Goal: Information Seeking & Learning: Learn about a topic

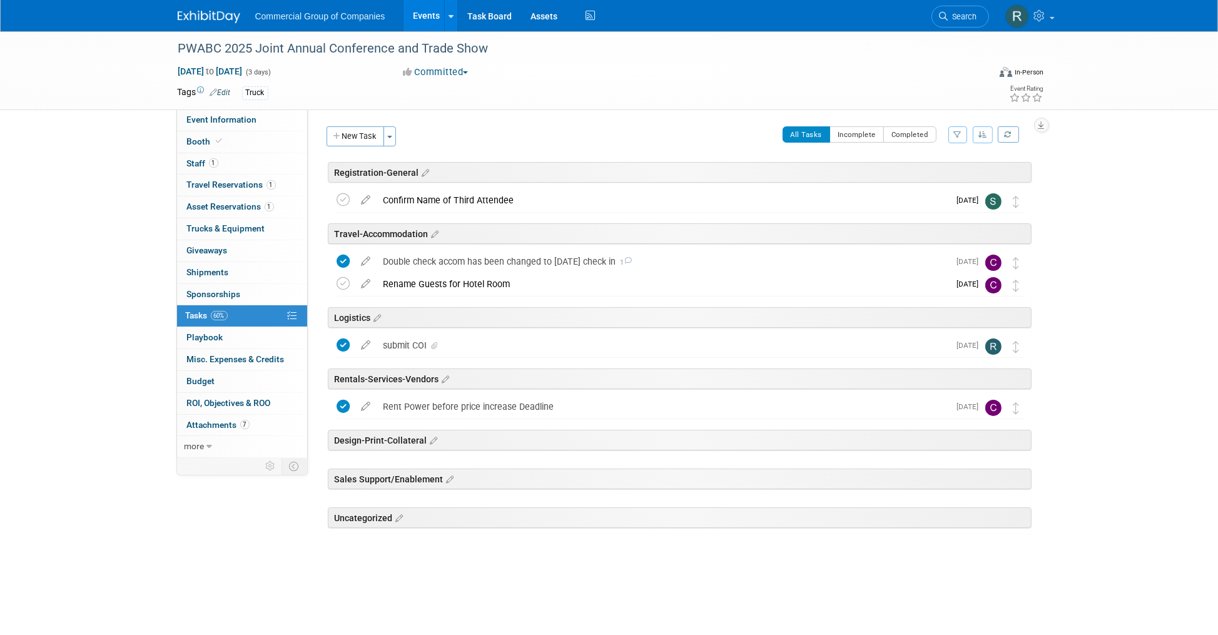
click at [144, 252] on div "PWABC 2025 Joint Annual Conference and Trade Show Oct 6, 2025 to Oct 8, 2025 (3…" at bounding box center [609, 321] width 1218 height 580
click at [417, 14] on link "Events" at bounding box center [427, 15] width 46 height 31
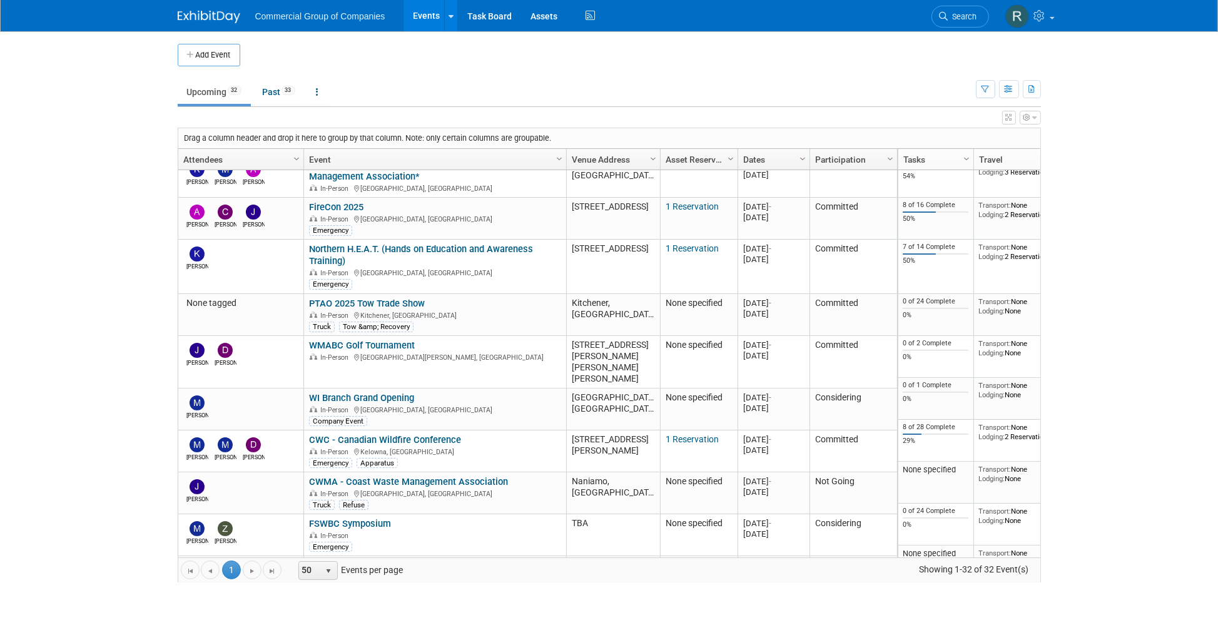
scroll to position [194, 0]
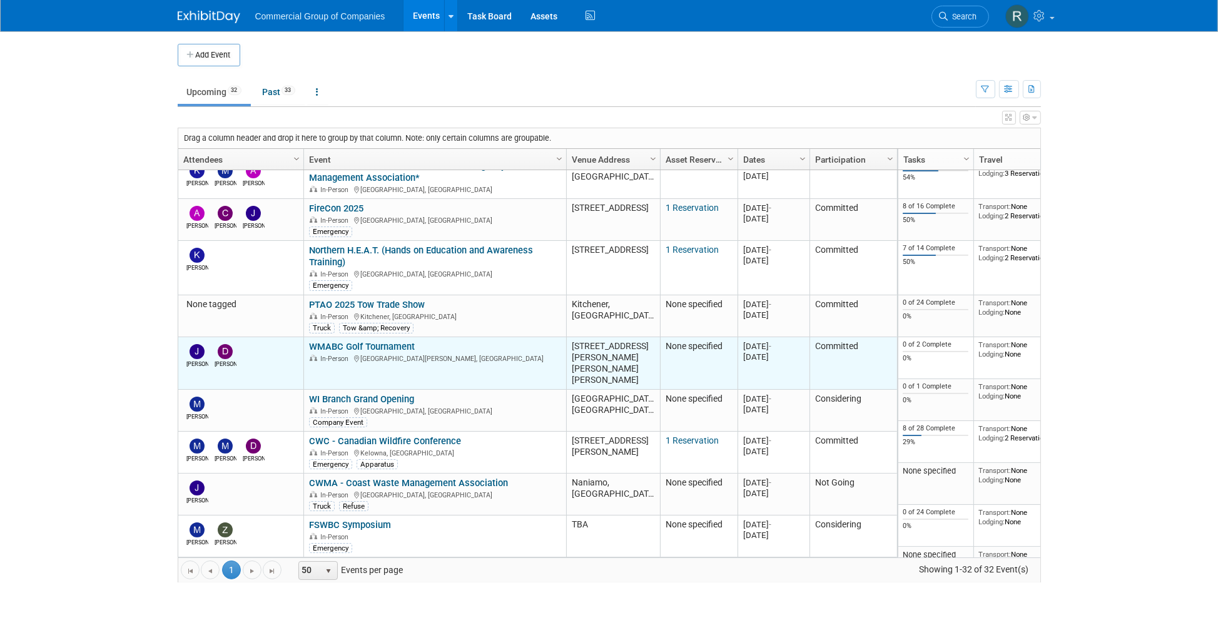
click at [375, 341] on link "WMABC Golf Tournament" at bounding box center [362, 346] width 106 height 11
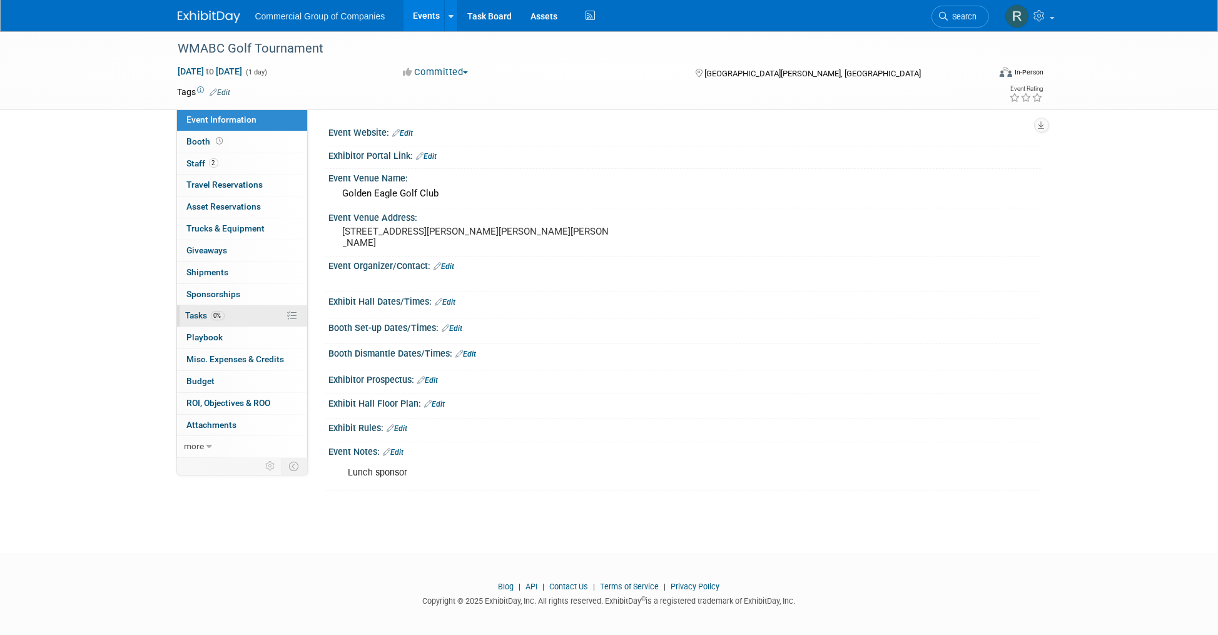
click at [254, 312] on link "0% Tasks 0%" at bounding box center [242, 315] width 130 height 21
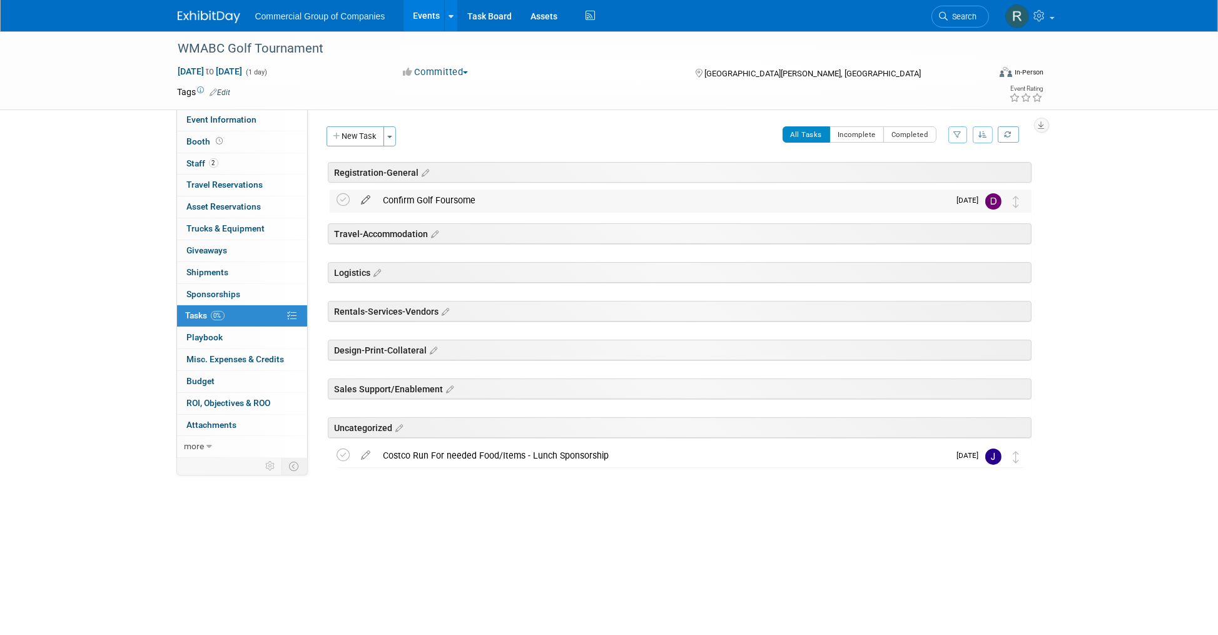
click at [365, 199] on icon at bounding box center [366, 198] width 22 height 16
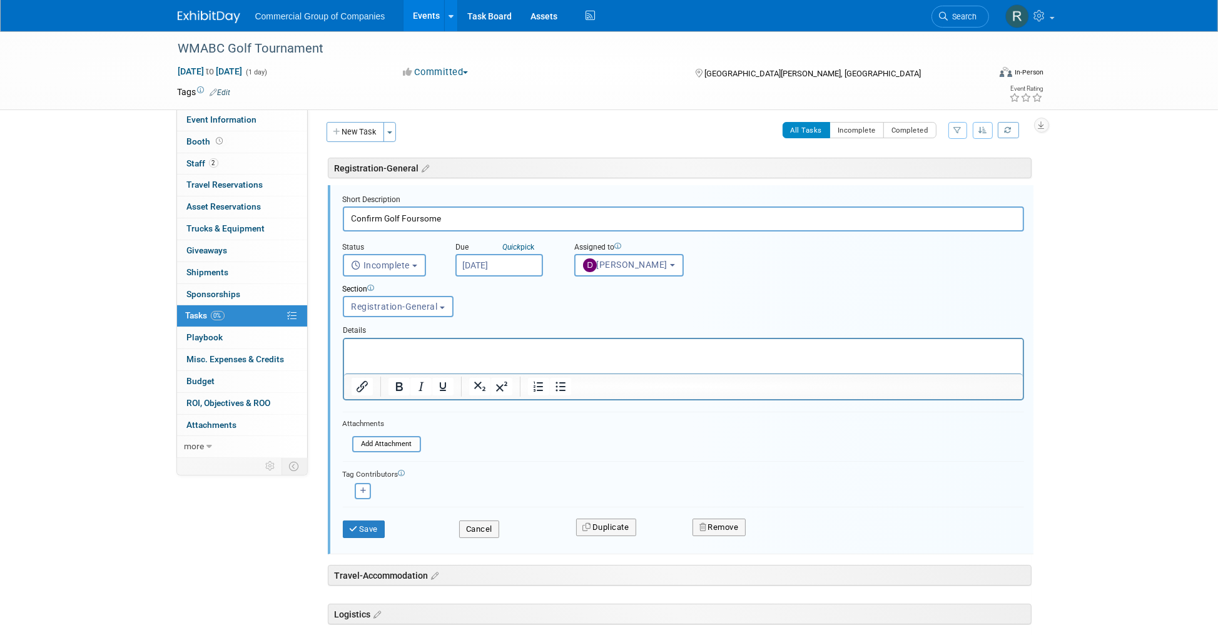
scroll to position [6, 0]
click at [407, 351] on p "Rich Text Area. Press ALT-0 for help." at bounding box center [683, 348] width 664 height 12
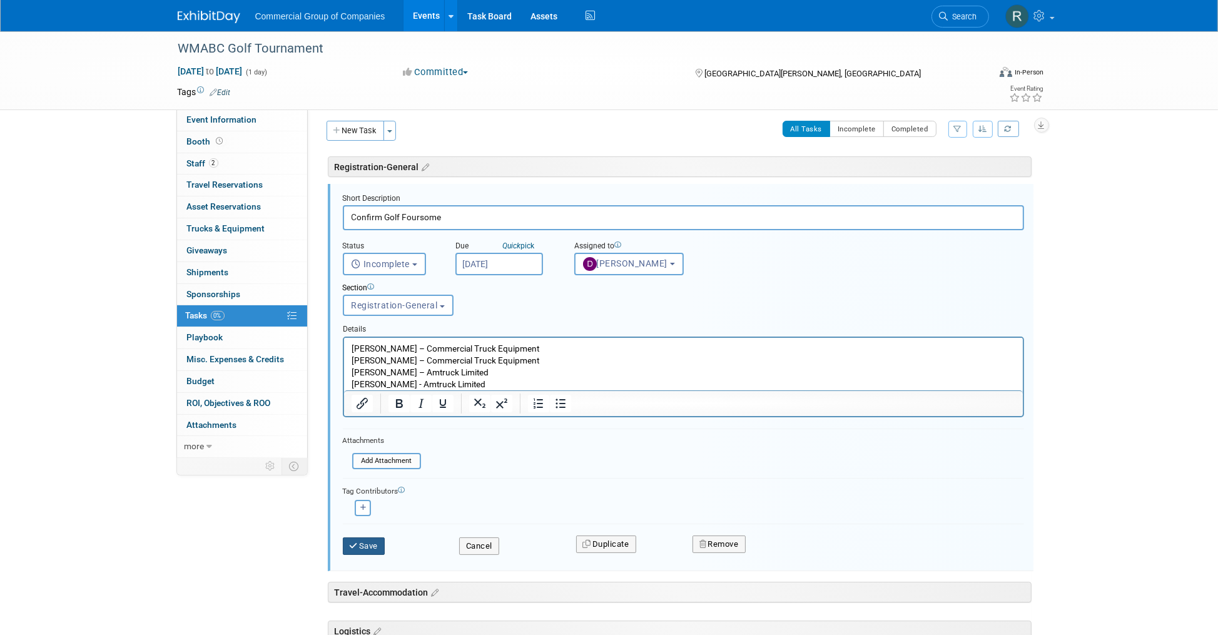
click at [362, 542] on button "Save" at bounding box center [364, 546] width 43 height 18
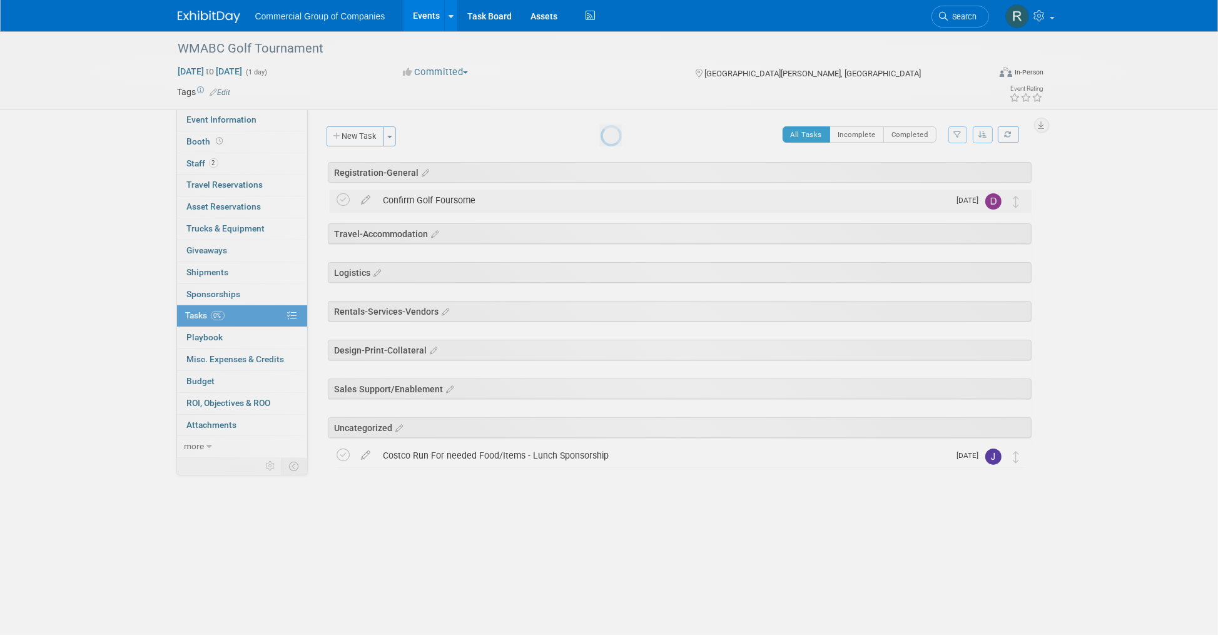
scroll to position [0, 0]
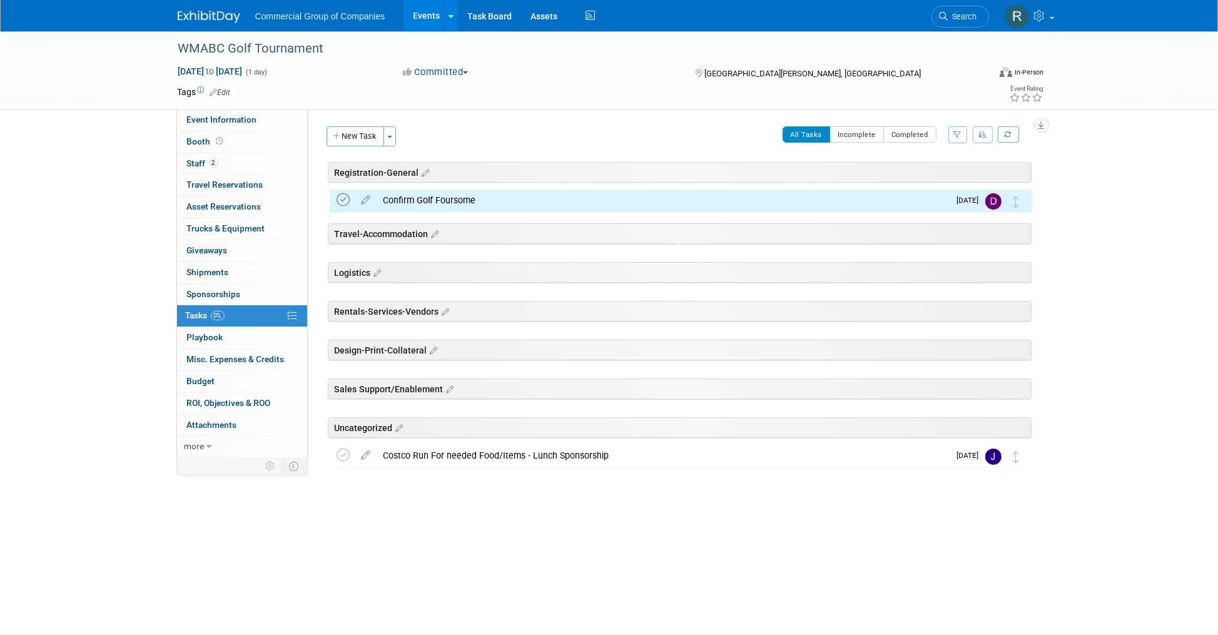
click at [338, 196] on icon at bounding box center [343, 199] width 13 height 13
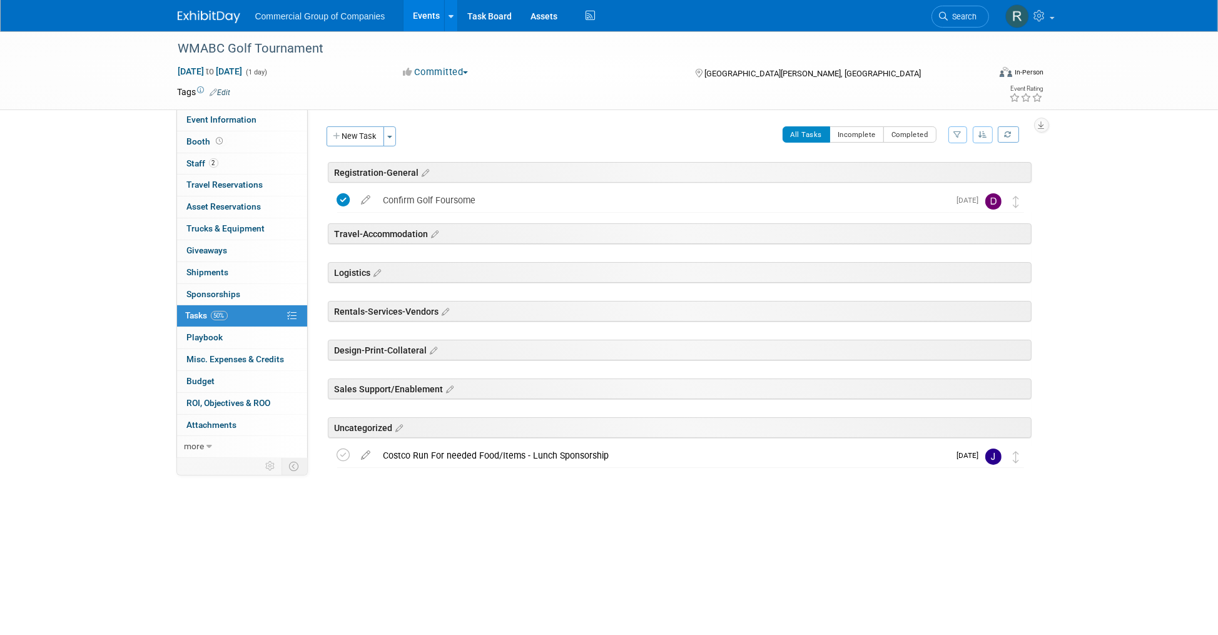
click at [794, 546] on body "Commercial Group of Companies Events Add Event Bulk Upload Events Shareable Eve…" at bounding box center [609, 317] width 1218 height 635
click at [499, 454] on div "Costco Run For needed Food/Items - Lunch Sponsorship" at bounding box center [663, 455] width 572 height 21
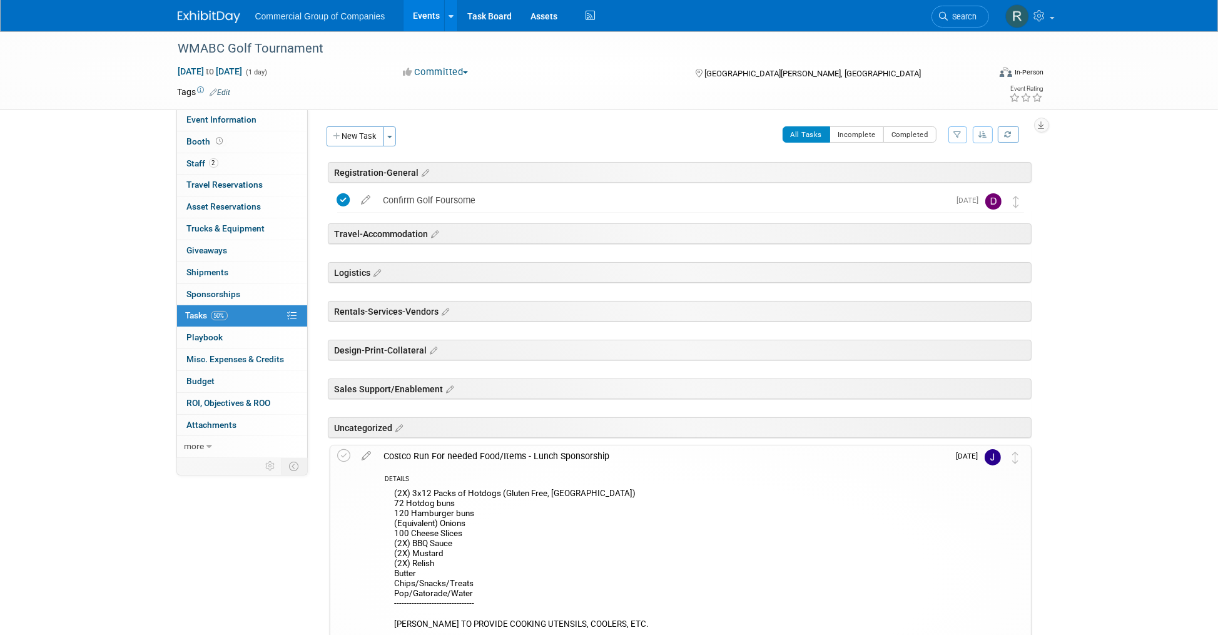
scroll to position [159, 0]
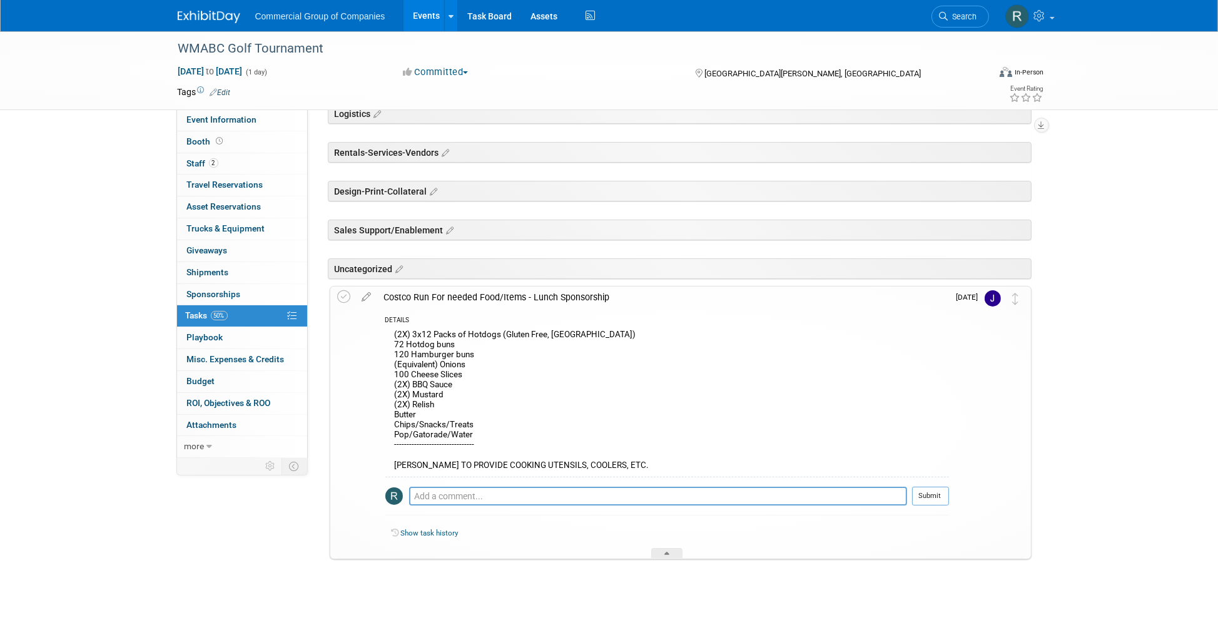
click at [507, 610] on div "WMABC Golf Tournament Sep 17, 2025 to Sep 17, 2025 (1 day) Sep 17, 2025 to Sep …" at bounding box center [609, 253] width 1218 height 763
click at [621, 299] on div "Costco Run For needed Food/Items - Lunch Sponsorship" at bounding box center [663, 297] width 571 height 21
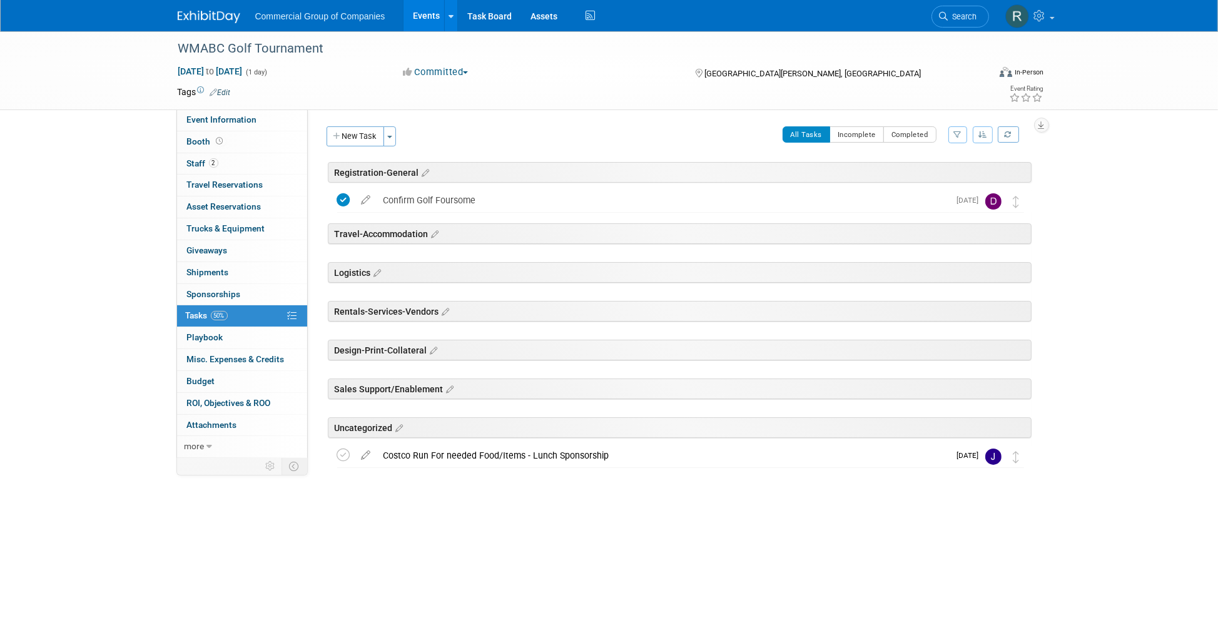
click at [136, 299] on div "WMABC Golf Tournament Sep 17, 2025 to Sep 17, 2025 (1 day) Sep 17, 2025 to Sep …" at bounding box center [609, 287] width 1218 height 512
click at [472, 532] on div "WMABC Golf Tournament Sep 17, 2025 to Sep 17, 2025 (1 day) Sep 17, 2025 to Sep …" at bounding box center [609, 287] width 1218 height 512
click at [477, 530] on div "WMABC Golf Tournament Sep 17, 2025 to Sep 17, 2025 (1 day) Sep 17, 2025 to Sep …" at bounding box center [609, 287] width 1218 height 512
click at [478, 529] on div "WMABC Golf Tournament Sep 17, 2025 to Sep 17, 2025 (1 day) Sep 17, 2025 to Sep …" at bounding box center [609, 287] width 1218 height 512
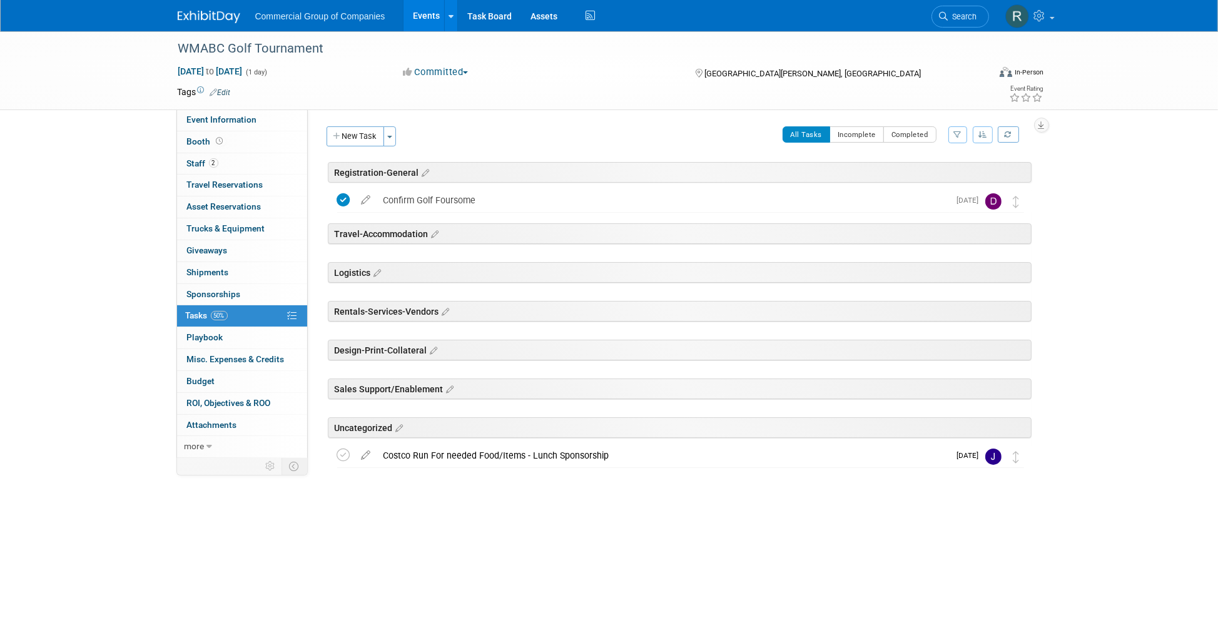
click at [426, 19] on link "Events" at bounding box center [427, 15] width 46 height 31
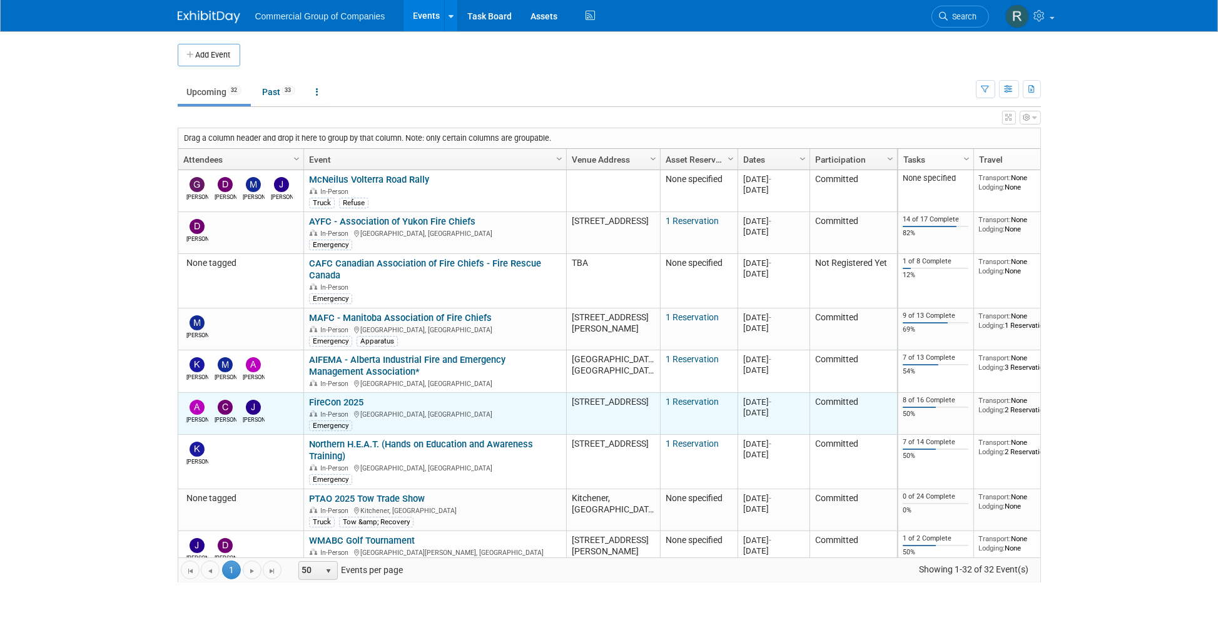
click at [684, 398] on link "1 Reservation" at bounding box center [692, 402] width 53 height 10
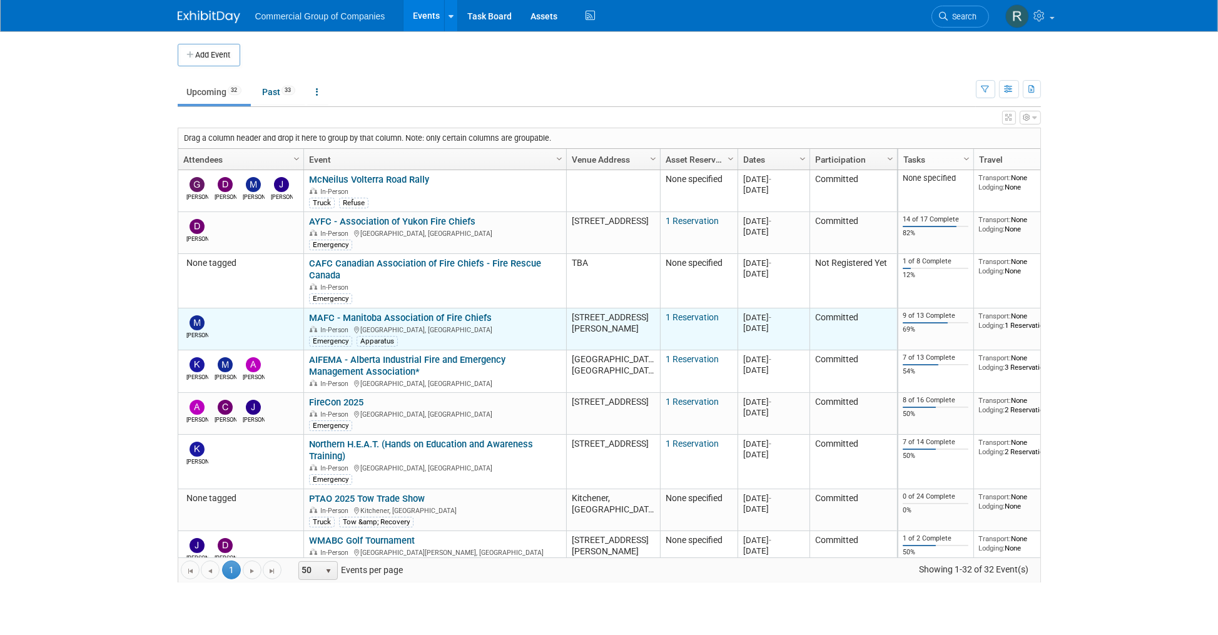
click at [678, 314] on link "1 Reservation" at bounding box center [692, 317] width 53 height 10
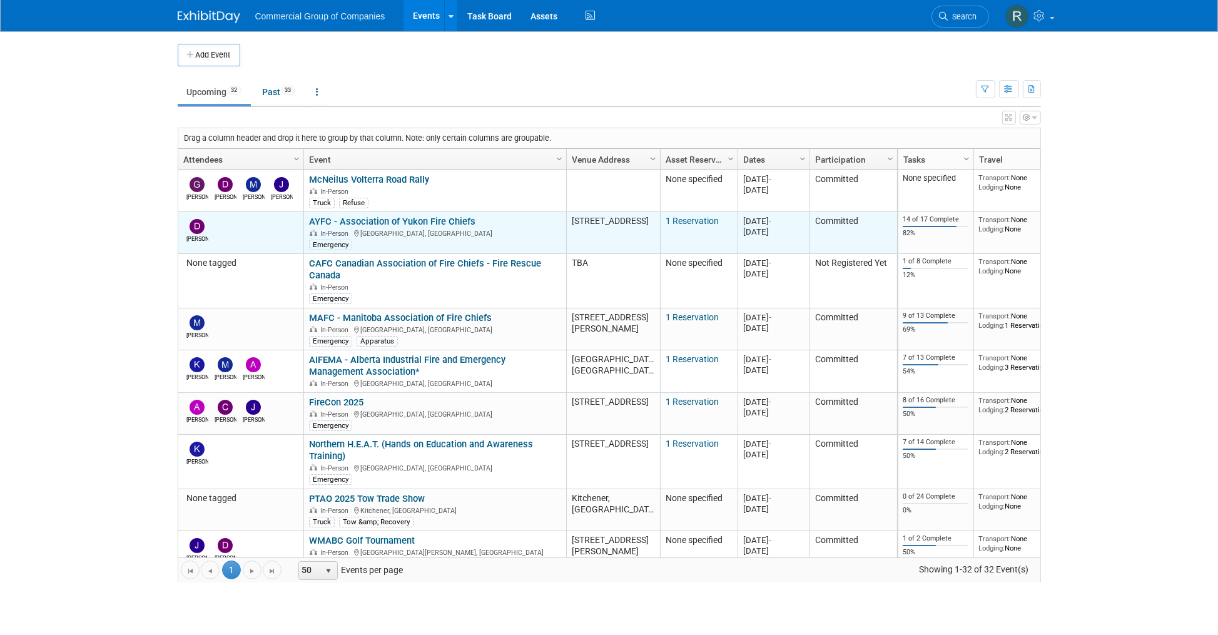
click at [701, 219] on link "1 Reservation" at bounding box center [692, 221] width 53 height 10
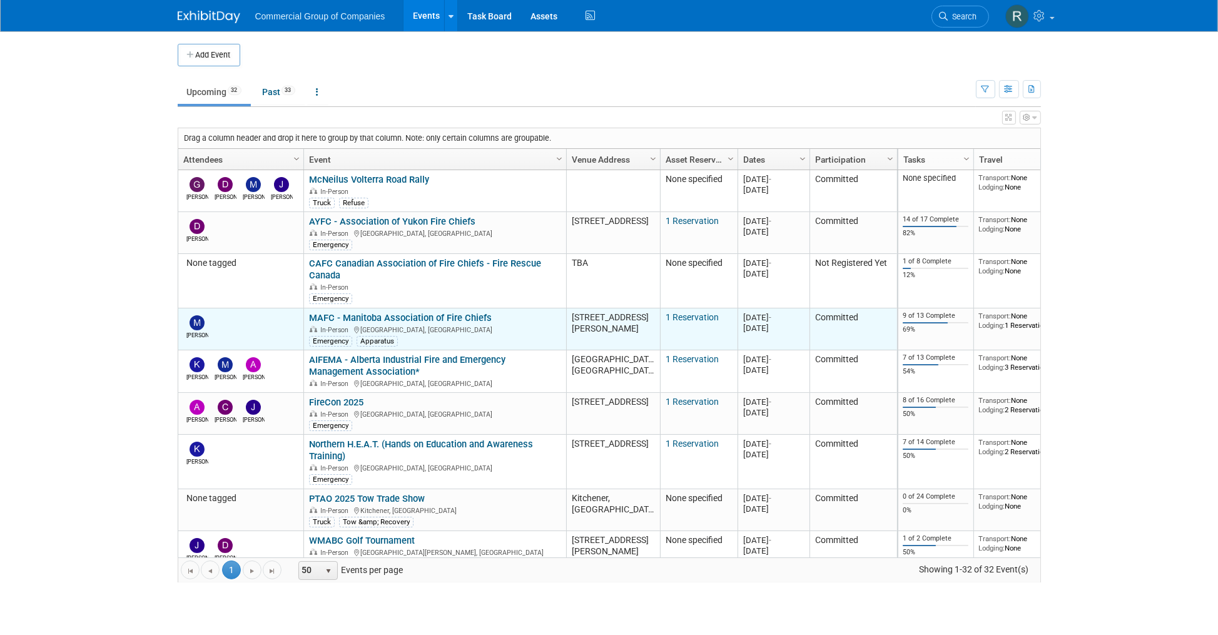
click at [448, 314] on link "MAFC - Manitoba Association of Fire Chiefs" at bounding box center [400, 317] width 183 height 11
click at [699, 316] on link "1 Reservation" at bounding box center [692, 317] width 53 height 10
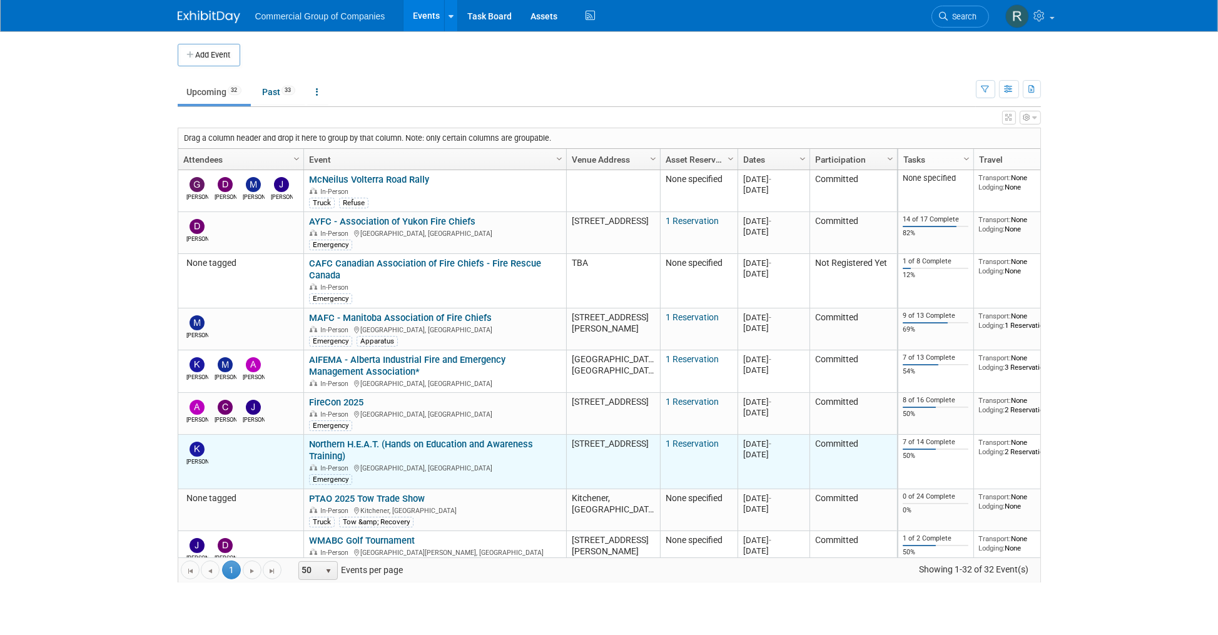
click at [694, 444] on link "1 Reservation" at bounding box center [692, 444] width 53 height 10
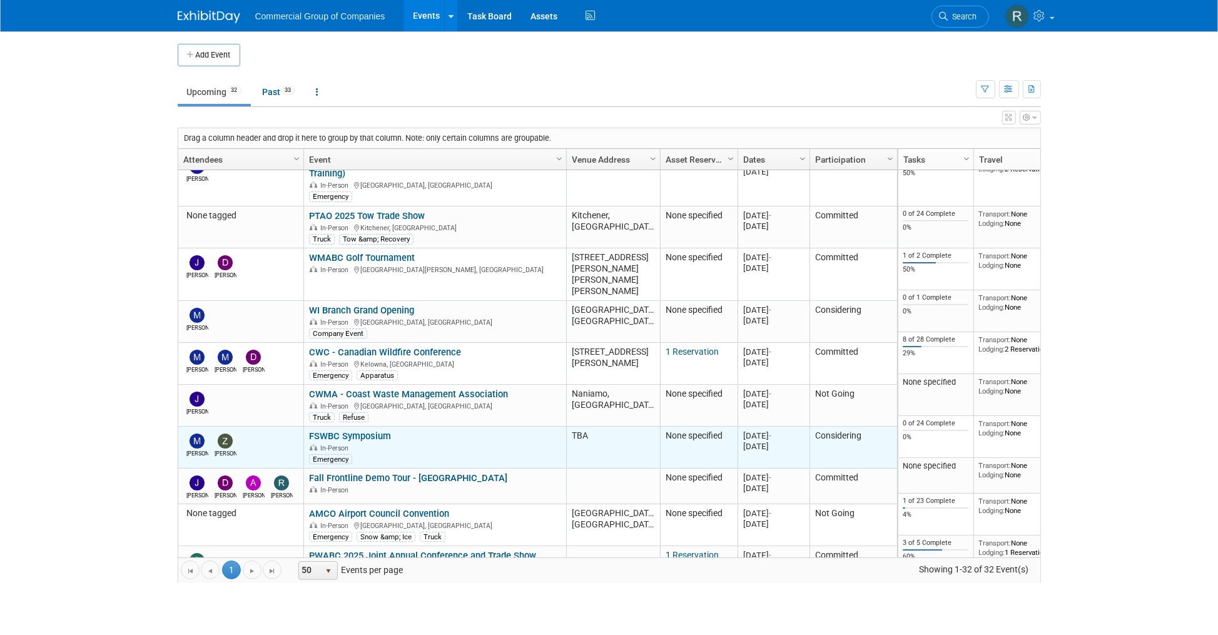
scroll to position [335, 0]
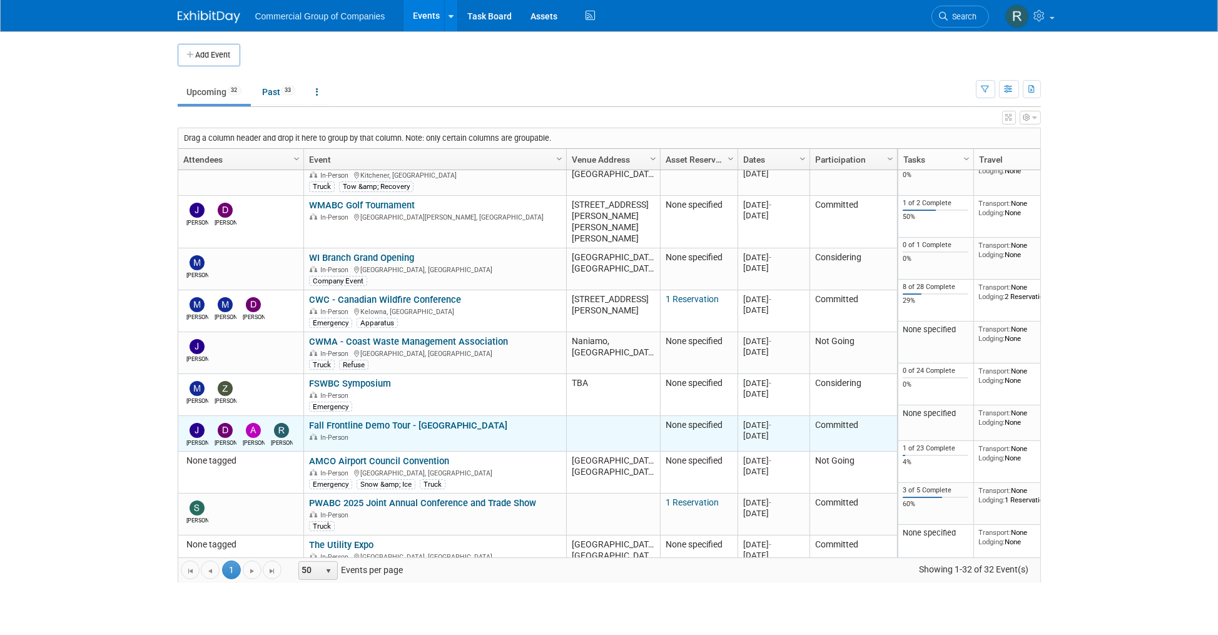
click at [755, 430] on div "[DATE]" at bounding box center [773, 435] width 61 height 11
click at [786, 430] on div "[DATE]" at bounding box center [773, 435] width 61 height 11
click at [784, 430] on div "[DATE]" at bounding box center [773, 435] width 61 height 11
click at [766, 430] on div "[DATE]" at bounding box center [773, 435] width 61 height 11
click at [421, 420] on link "Fall Frontline Demo Tour - [GEOGRAPHIC_DATA]" at bounding box center [408, 425] width 198 height 11
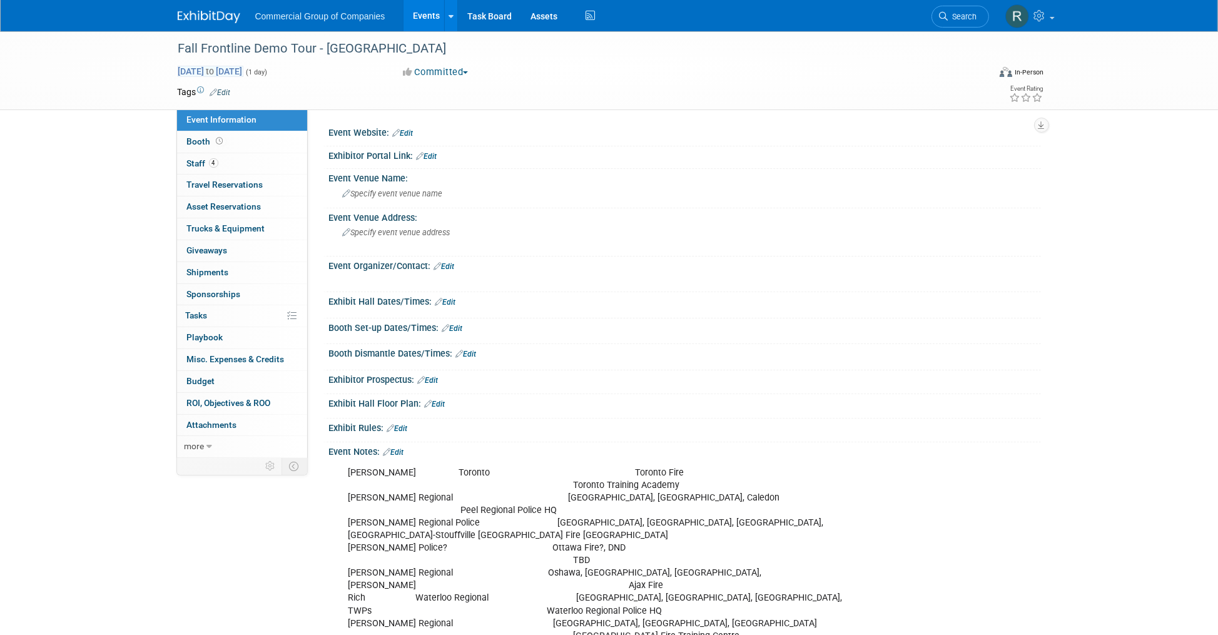
click at [243, 69] on span "[DATE] to [DATE]" at bounding box center [211, 71] width 66 height 11
type input "[DATE]"
select select "9"
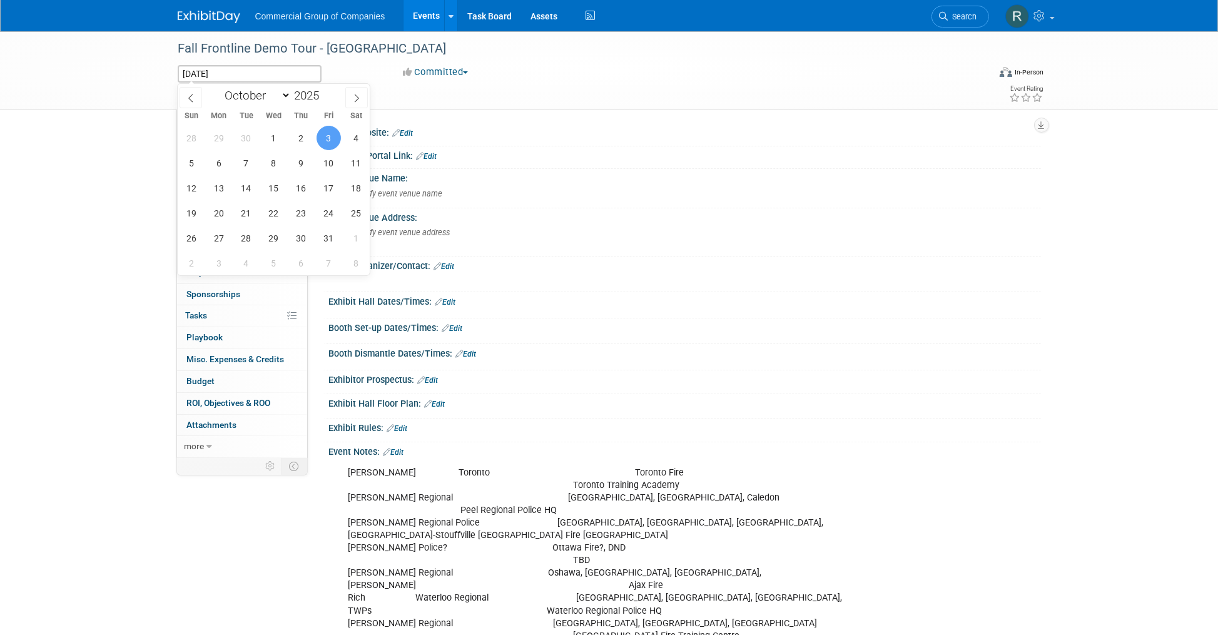
click at [327, 136] on span "3" at bounding box center [329, 138] width 24 height 24
type input "[DATE]"
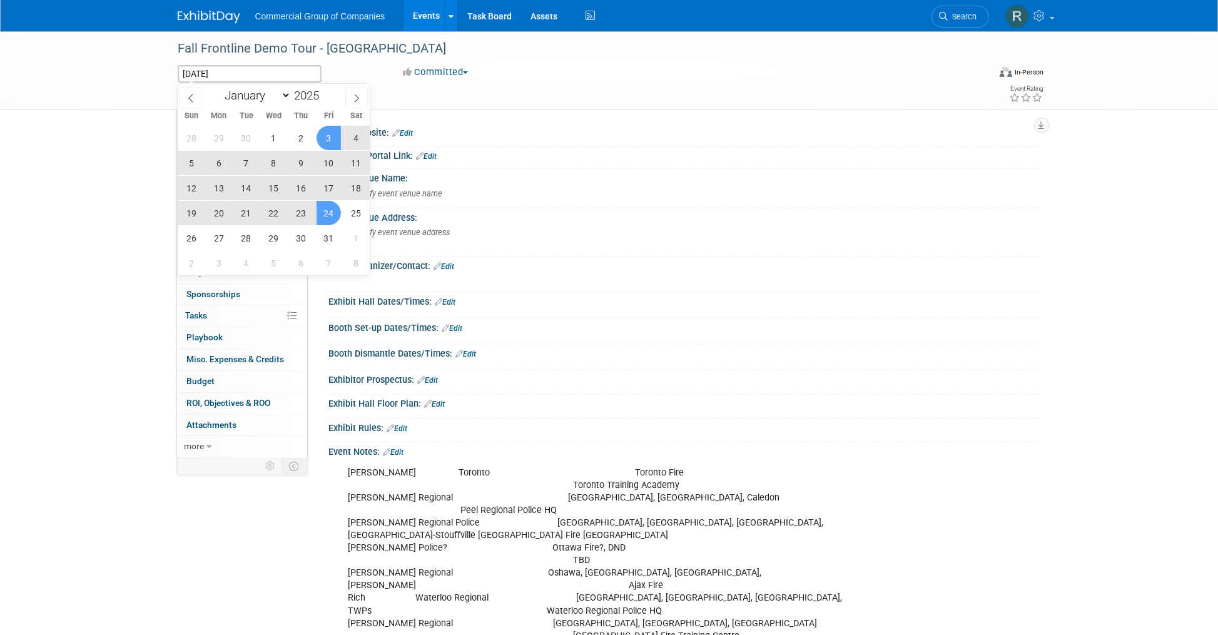
click at [332, 213] on span "24" at bounding box center [329, 213] width 24 height 24
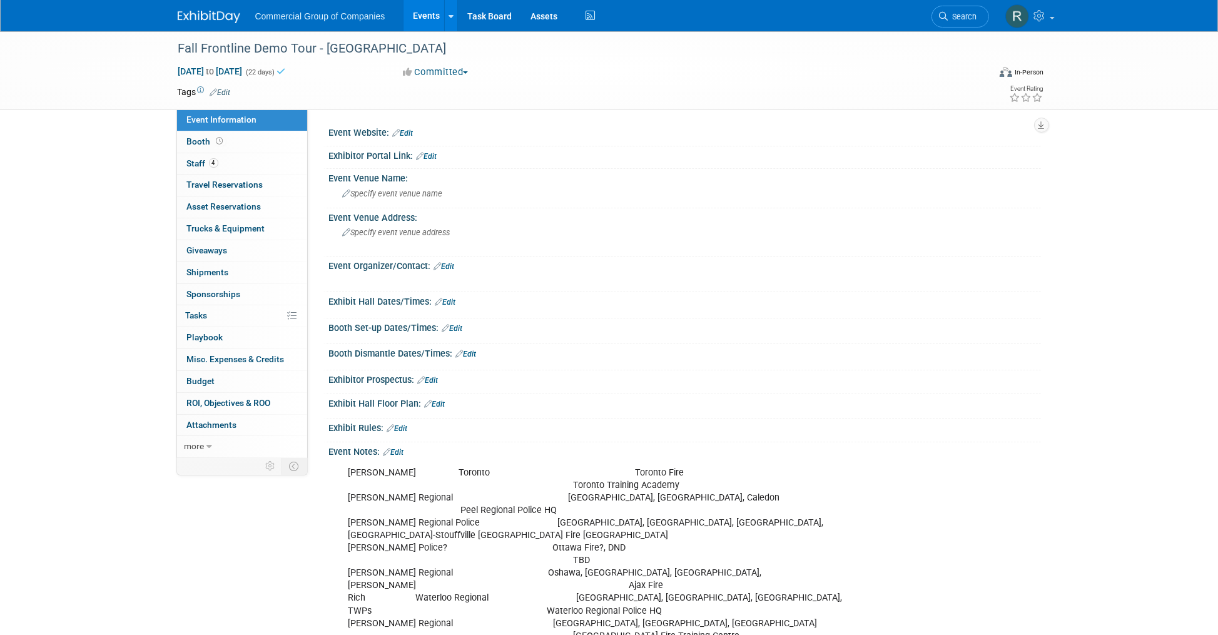
click at [140, 182] on div "Fall Frontline Demo Tour - Ontario Oct 3, 2025 to Oct 24, 2025 (22 days) Oct 3,…" at bounding box center [609, 524] width 1218 height 987
click at [431, 15] on link "Events" at bounding box center [427, 15] width 46 height 31
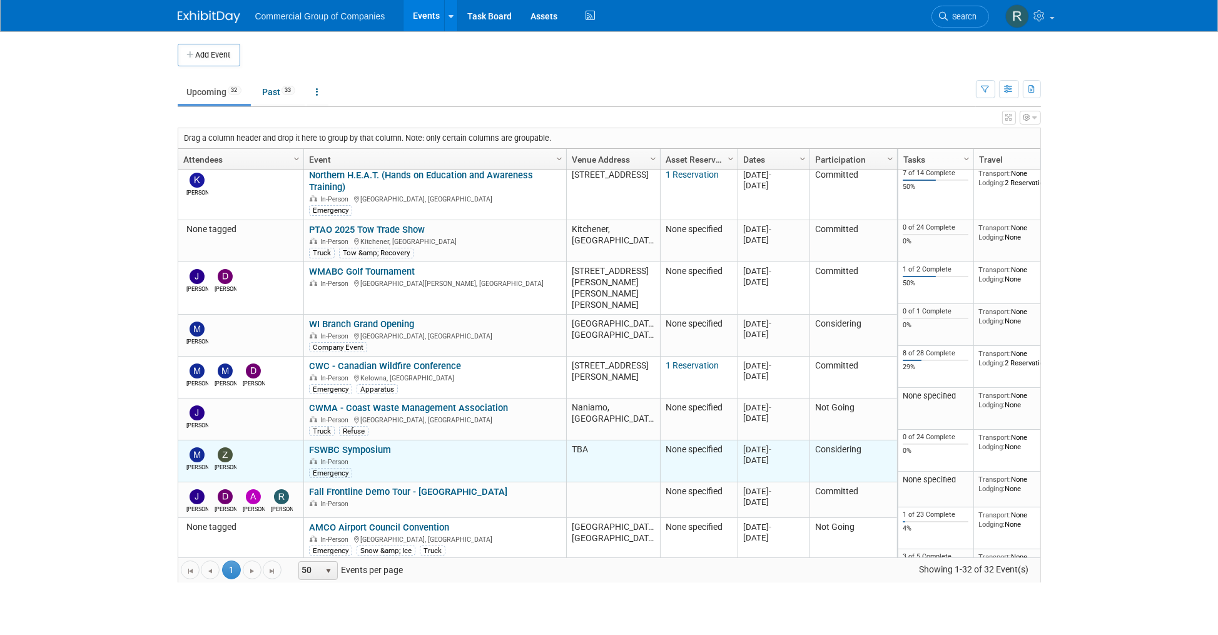
scroll to position [272, 0]
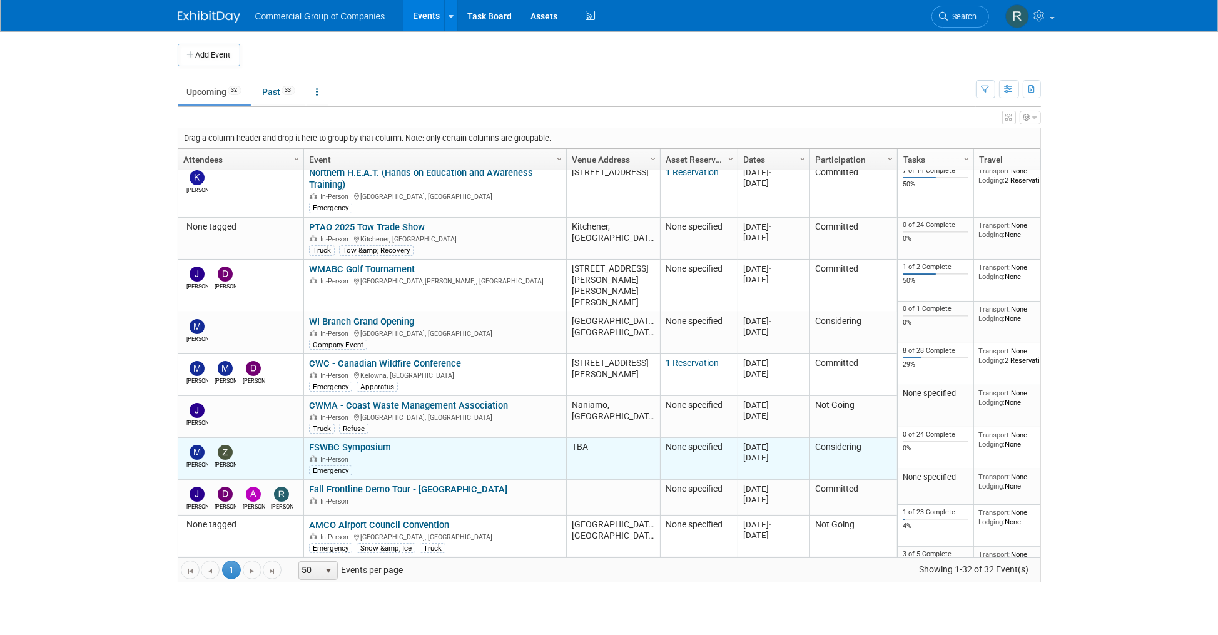
drag, startPoint x: 399, startPoint y: 437, endPoint x: 308, endPoint y: 438, distance: 90.1
click at [309, 442] on div "FSWBC Symposium In-Person Emergency" at bounding box center [435, 459] width 252 height 34
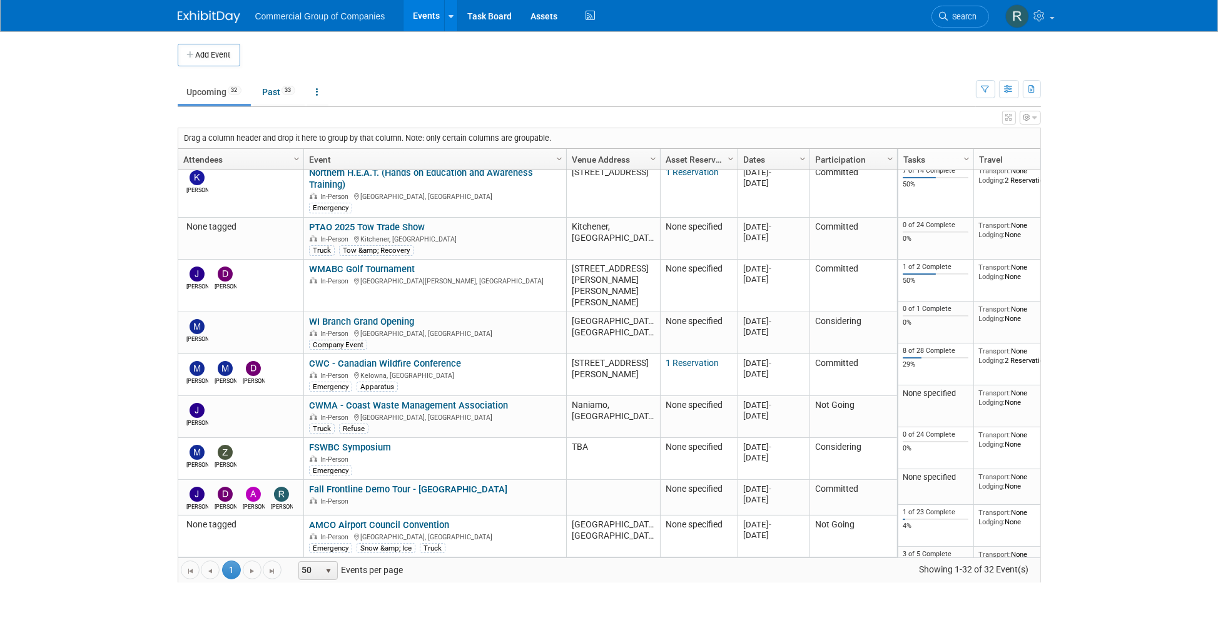
click at [114, 382] on body "Commercial Group of Companies Events Add Event Bulk Upload Events Shareable Eve…" at bounding box center [609, 317] width 1218 height 635
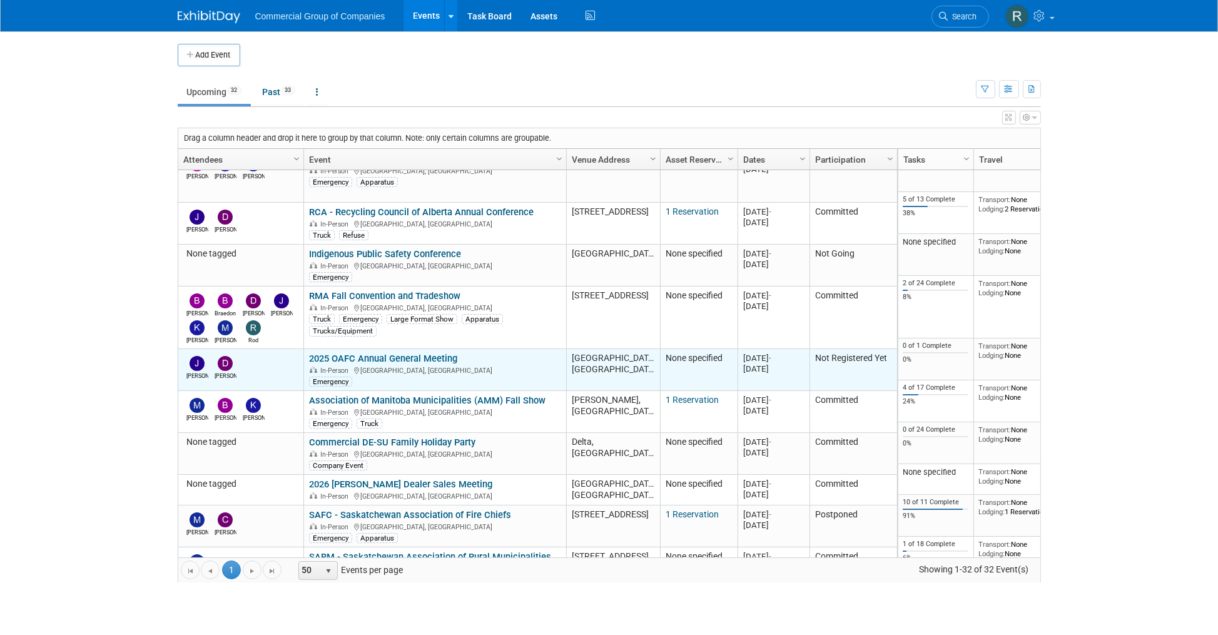
scroll to position [766, 0]
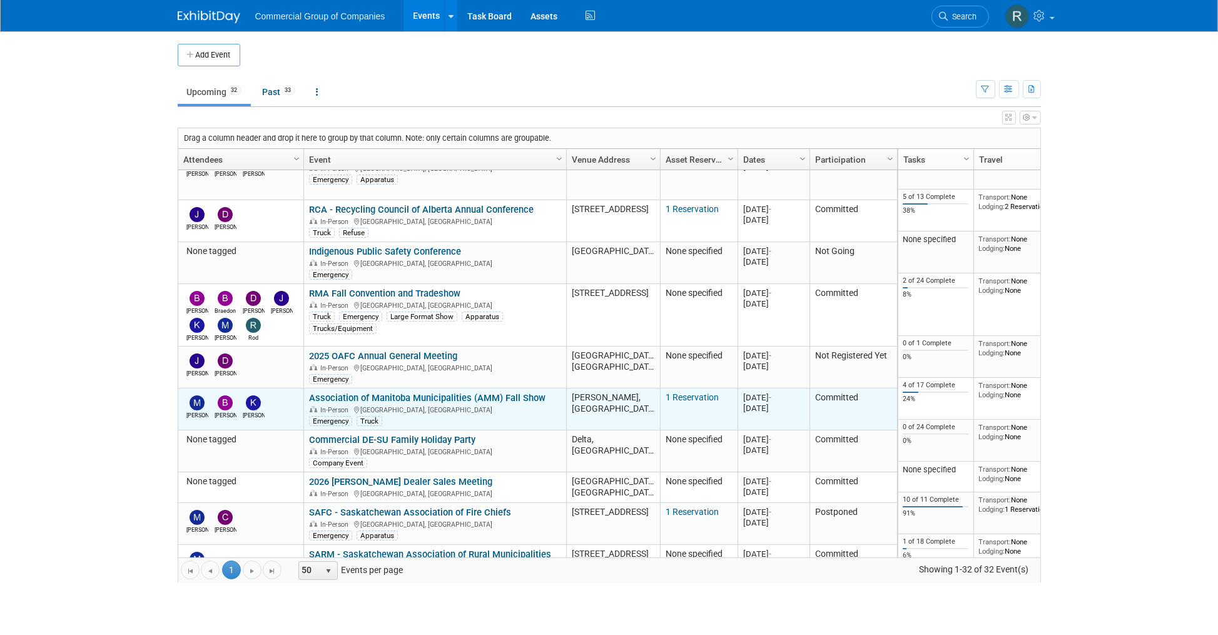
click at [514, 392] on link "Association of Manitoba Municipalities (AMM) Fall Show" at bounding box center [427, 397] width 237 height 11
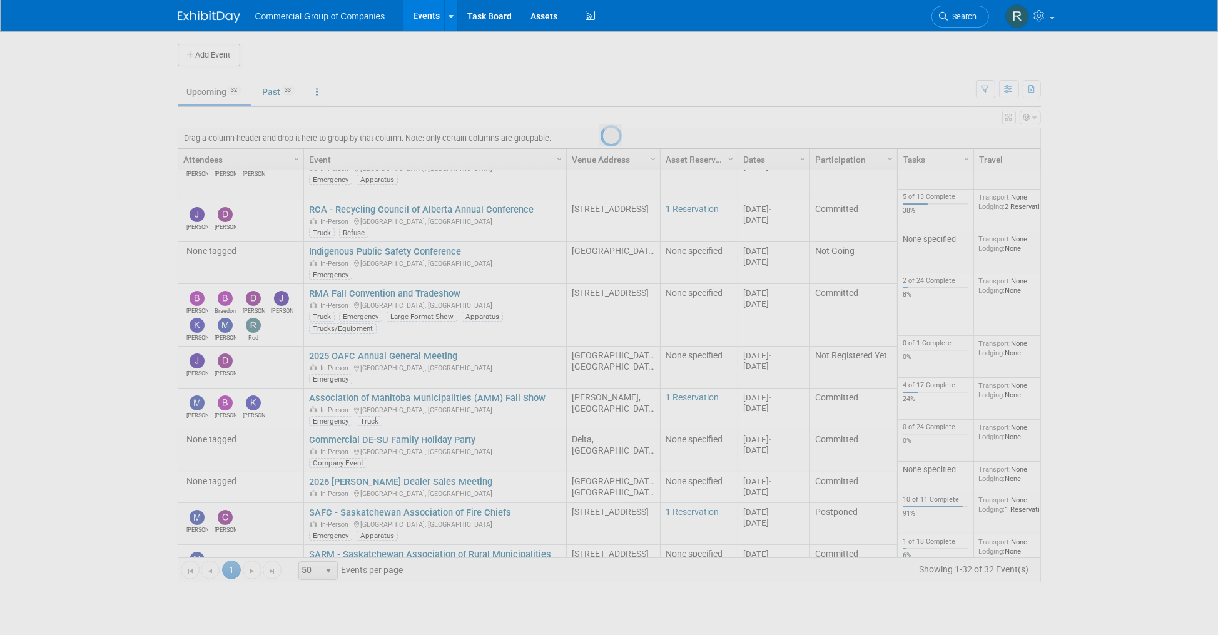
click at [601, 357] on div at bounding box center [610, 317] width 18 height 635
click at [601, 319] on div at bounding box center [610, 317] width 18 height 635
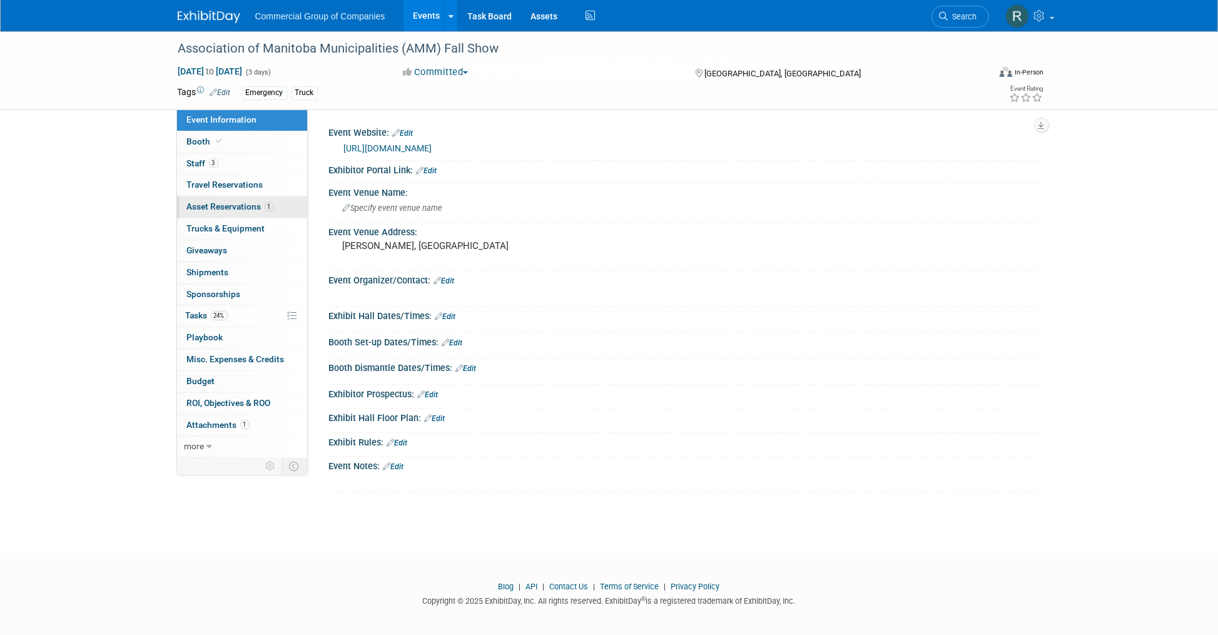
click at [171, 207] on div "Event Information Event Info Booth Booth 3 Staff 3 Staff 0 Travel Reservations …" at bounding box center [609, 261] width 882 height 461
click at [233, 166] on link "3 Staff 3" at bounding box center [242, 163] width 130 height 21
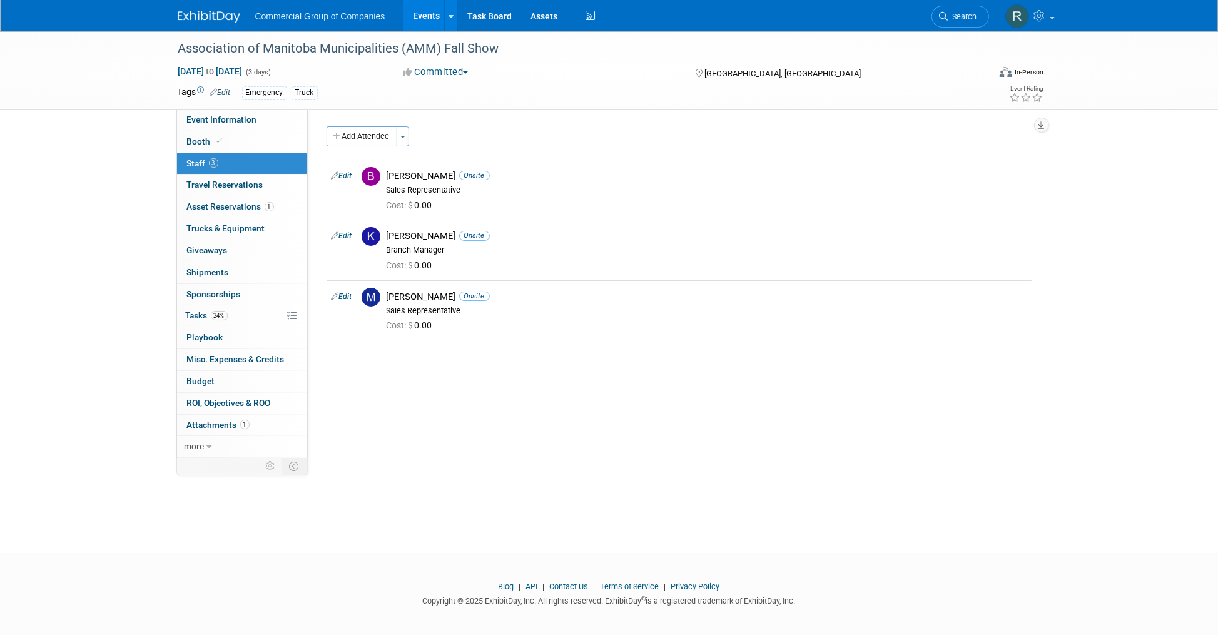
click at [141, 211] on div "Association of Manitoba Municipalities (AMM) Fall Show Nov 25, 2025 to Nov 27, …" at bounding box center [609, 280] width 1218 height 499
click at [450, 405] on div "Event Website: Edit https://www.amm.mb.ca/ Exhibitor Portal Link: Edit Event Ve…" at bounding box center [674, 282] width 733 height 347
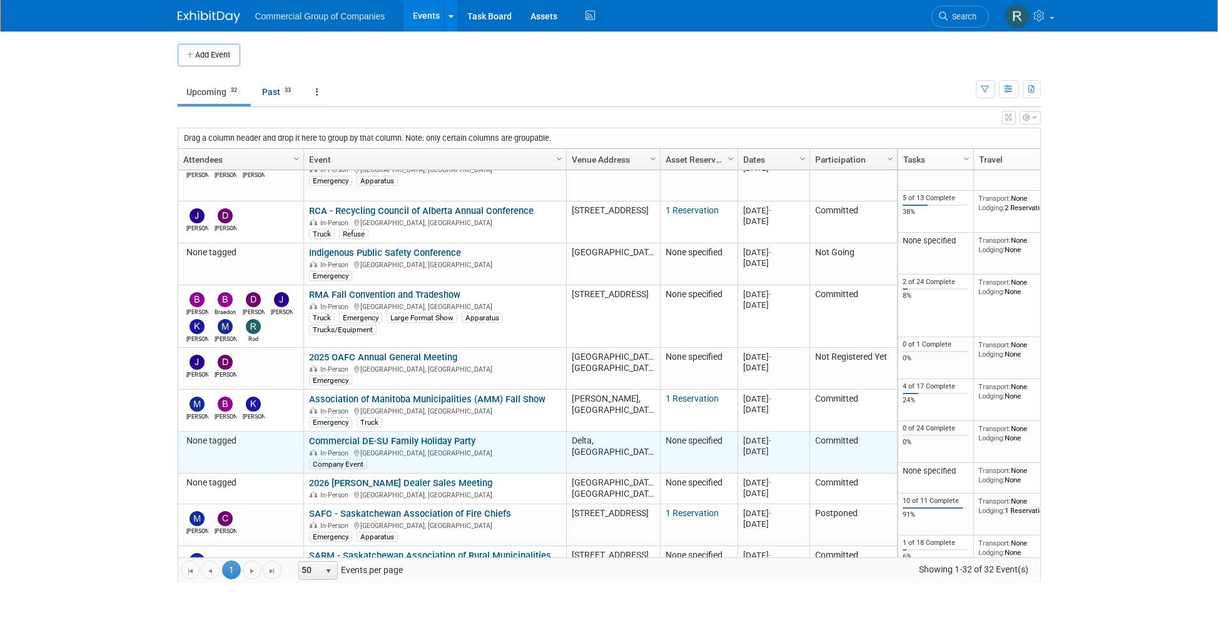
click at [430, 435] on link "Commercial DE-SU Family Holiday Party" at bounding box center [392, 440] width 166 height 11
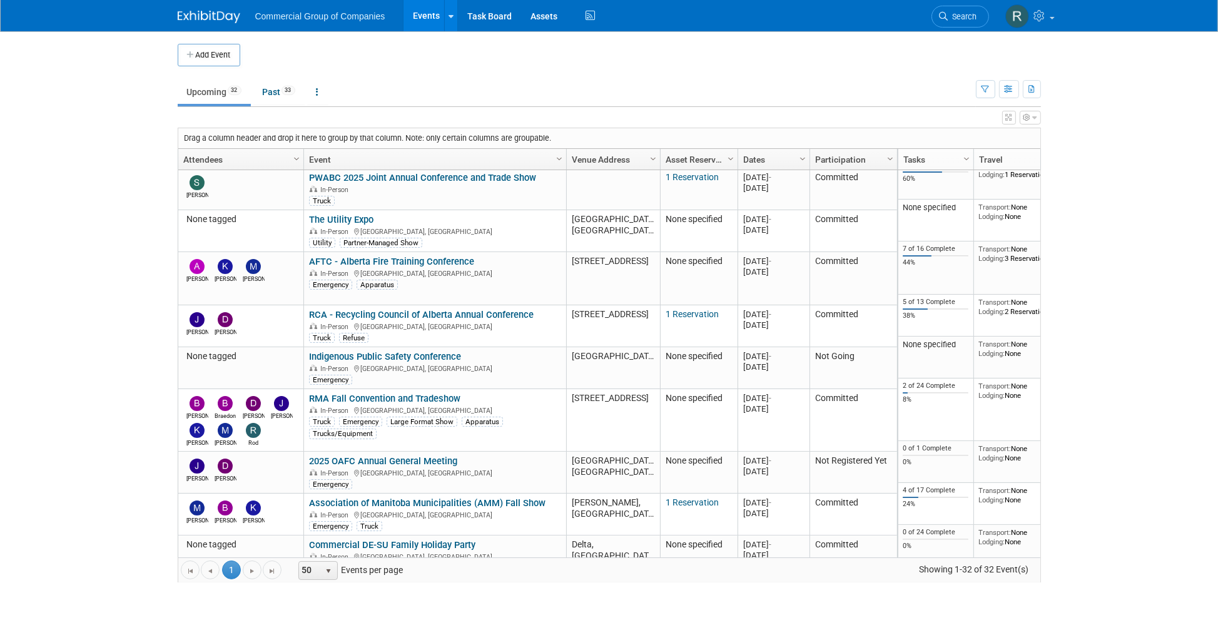
click at [1124, 313] on body "Commercial Group of Companies Events Add Event Bulk Upload Events Shareable Eve…" at bounding box center [609, 317] width 1218 height 635
click at [146, 290] on body "Commercial Group of Companies Events Add Event Bulk Upload Events Shareable Eve…" at bounding box center [609, 317] width 1218 height 635
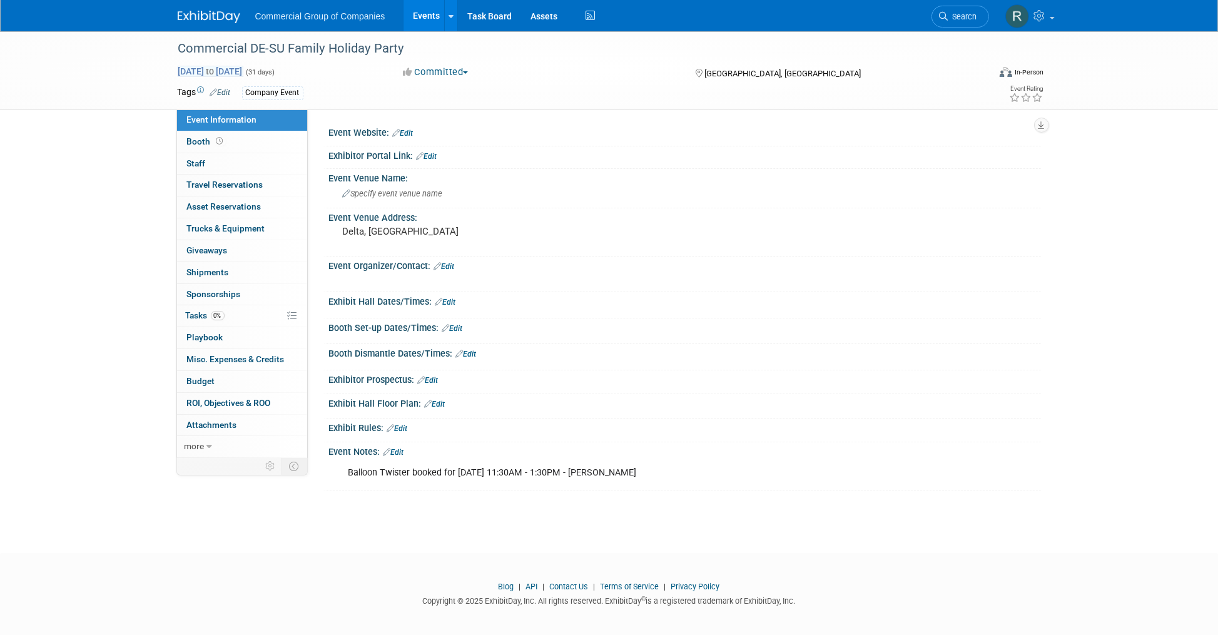
click at [216, 66] on span "to" at bounding box center [211, 71] width 12 height 10
select select "11"
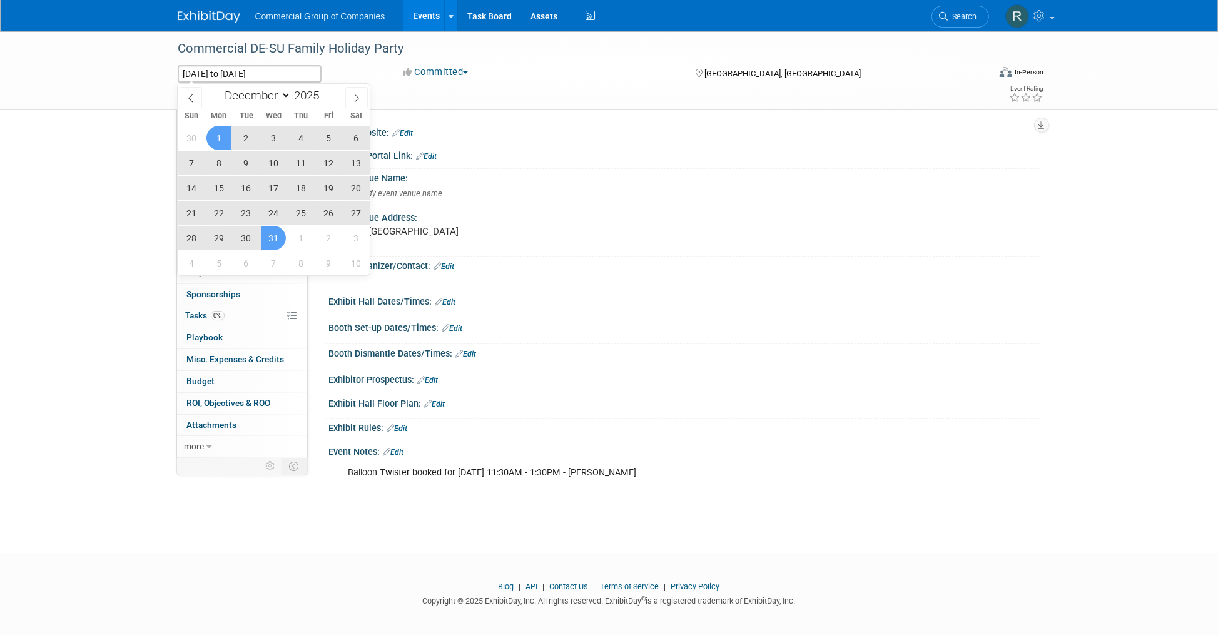
click at [351, 166] on span "13" at bounding box center [356, 163] width 24 height 24
type input "Dec 13, 2025"
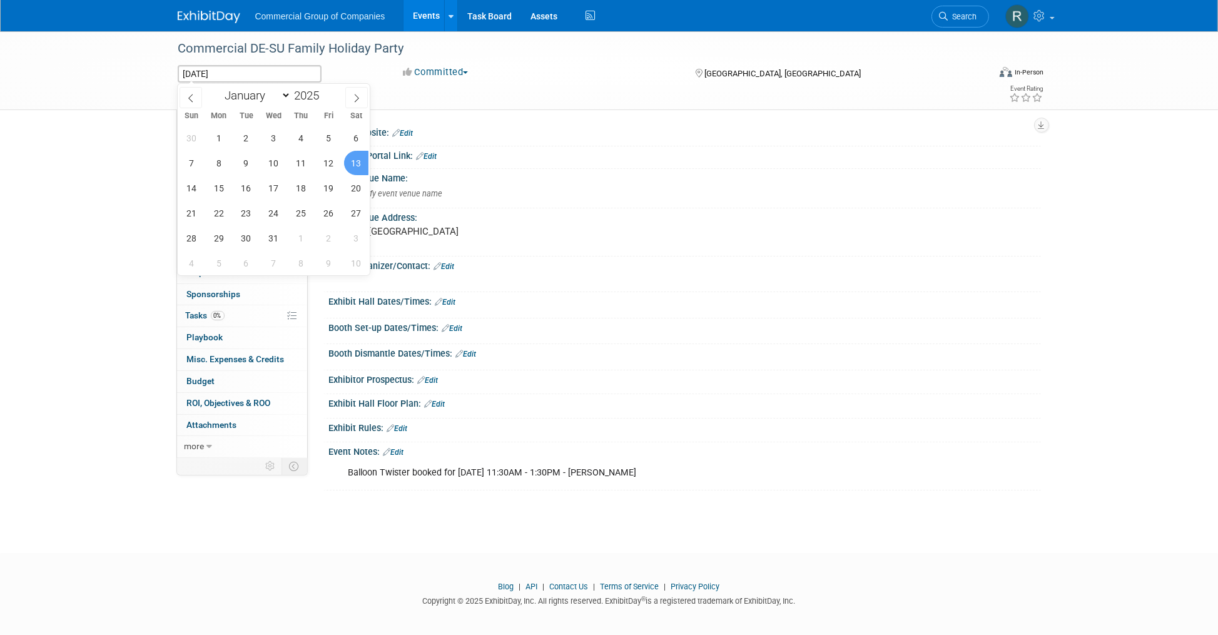
click at [354, 165] on span "13" at bounding box center [356, 163] width 24 height 24
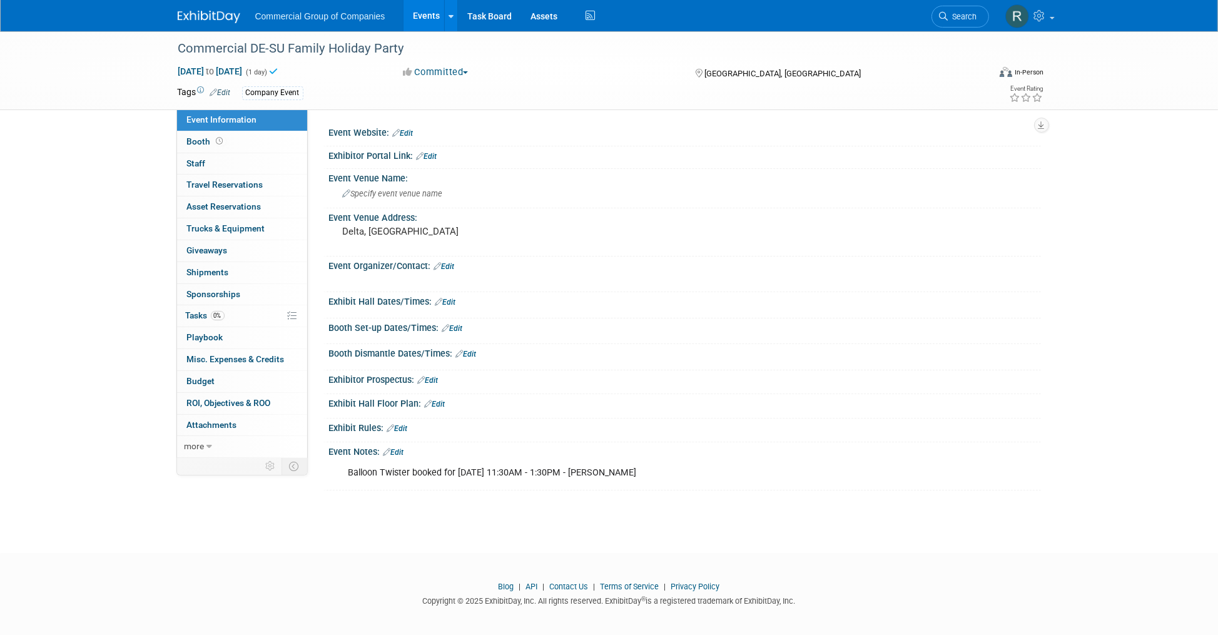
click at [98, 228] on div "Commercial DE-SU Family Holiday Party Dec 13, 2025 to Dec 13, 2025 (1 day) Dec …" at bounding box center [609, 280] width 1218 height 499
click at [141, 234] on div "Commercial DE-SU Family Holiday Party Dec 13, 2025 to Dec 13, 2025 (1 day) Dec …" at bounding box center [609, 280] width 1218 height 499
click at [139, 247] on div "Commercial DE-SU Family Holiday Party Dec 13, 2025 to Dec 13, 2025 (1 day) Dec …" at bounding box center [609, 280] width 1218 height 499
